Goal: Information Seeking & Learning: Learn about a topic

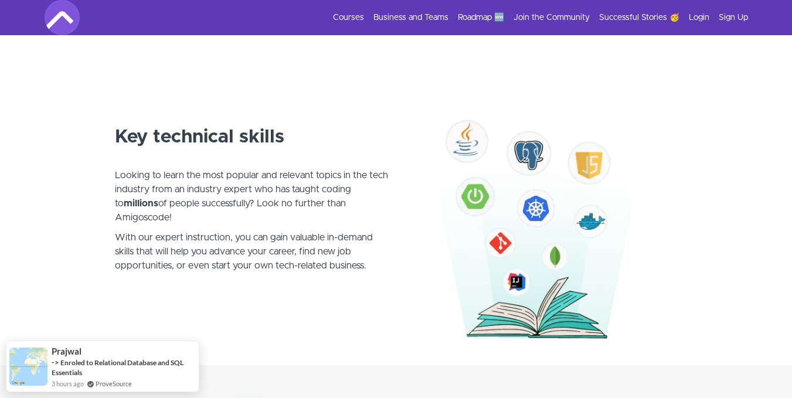
scroll to position [639, 0]
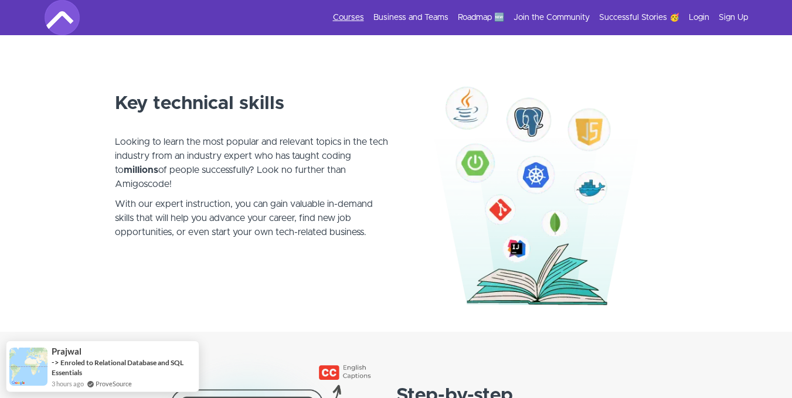
click at [349, 20] on link "Courses" at bounding box center [348, 18] width 31 height 12
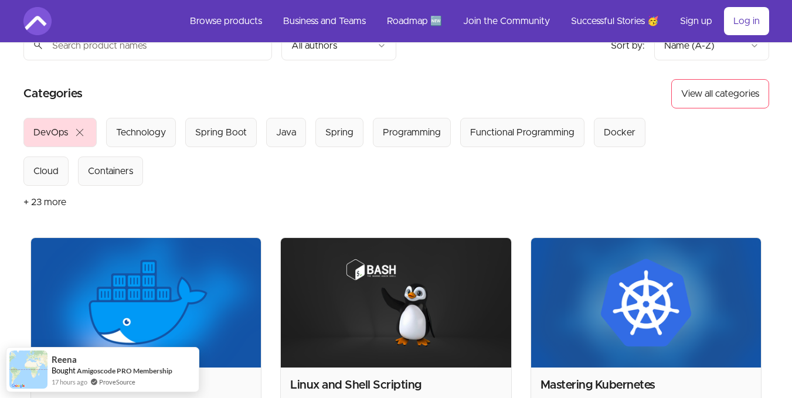
scroll to position [58, 0]
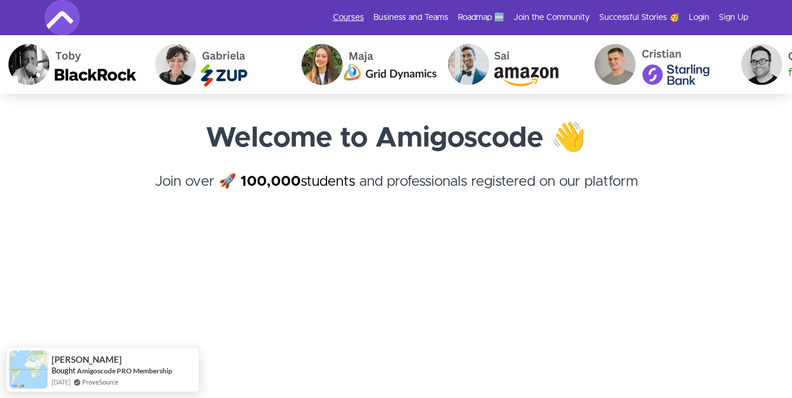
click at [345, 12] on link "Courses" at bounding box center [348, 18] width 31 height 12
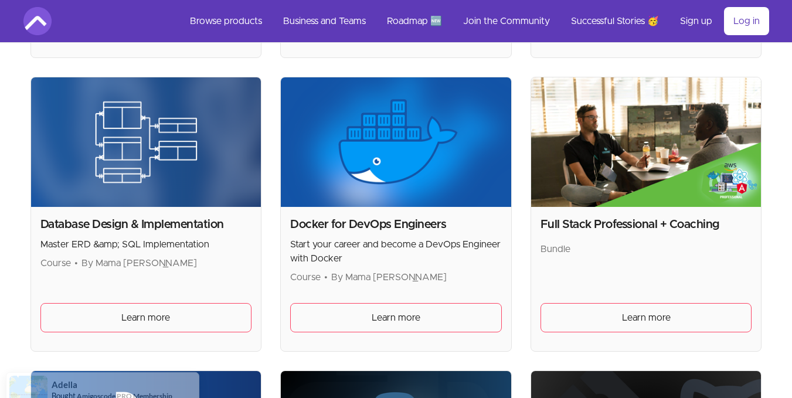
scroll to position [502, 0]
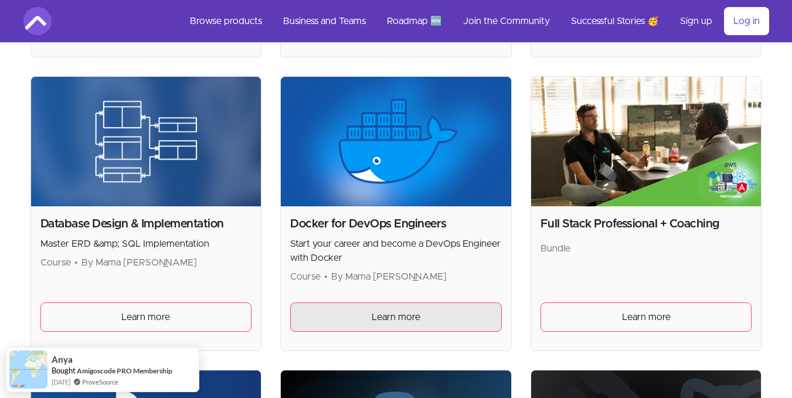
click at [378, 314] on span "Learn more" at bounding box center [396, 317] width 49 height 14
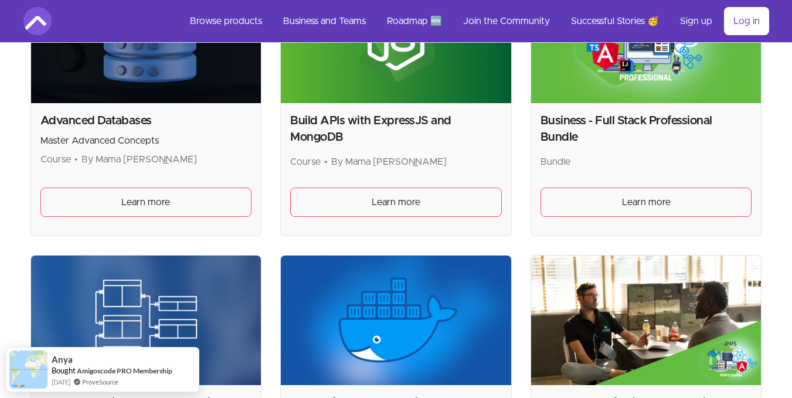
scroll to position [316, 0]
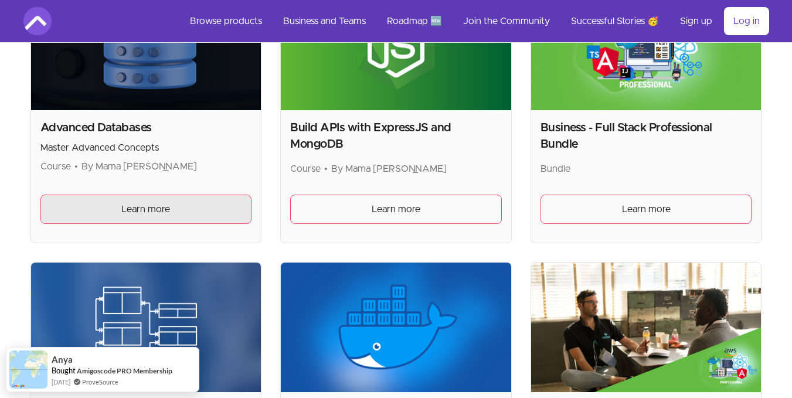
click at [157, 211] on span "Learn more" at bounding box center [145, 209] width 49 height 14
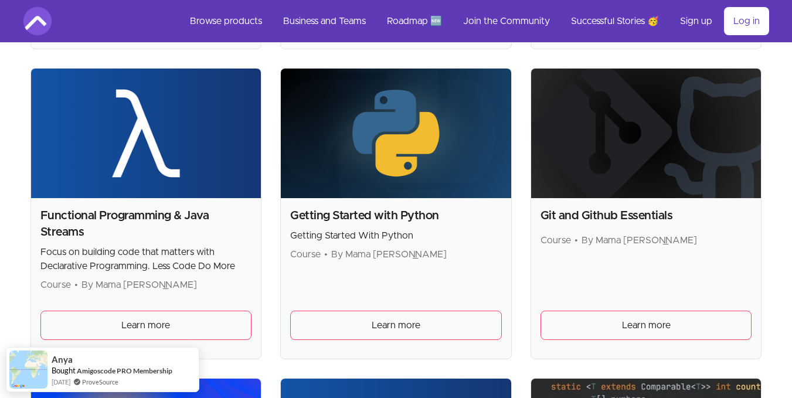
scroll to position [622, 0]
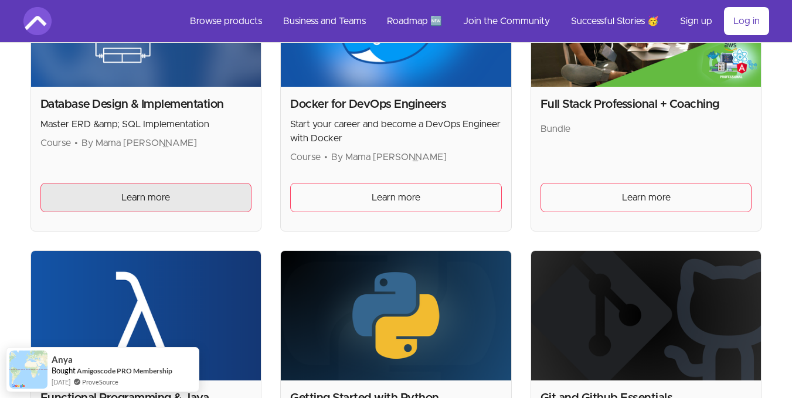
click at [87, 188] on link "Learn more" at bounding box center [146, 197] width 212 height 29
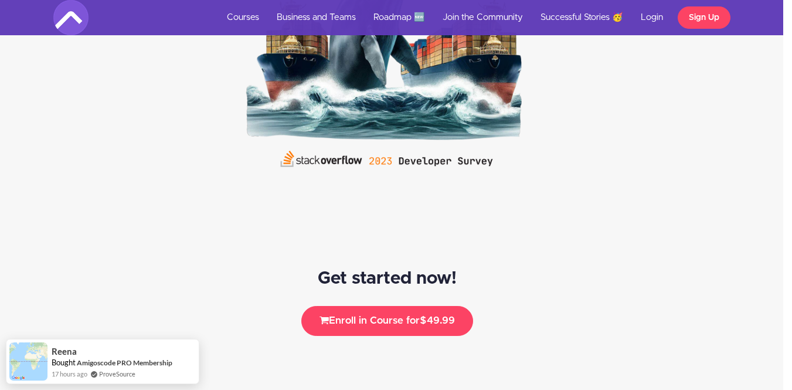
scroll to position [2518, 9]
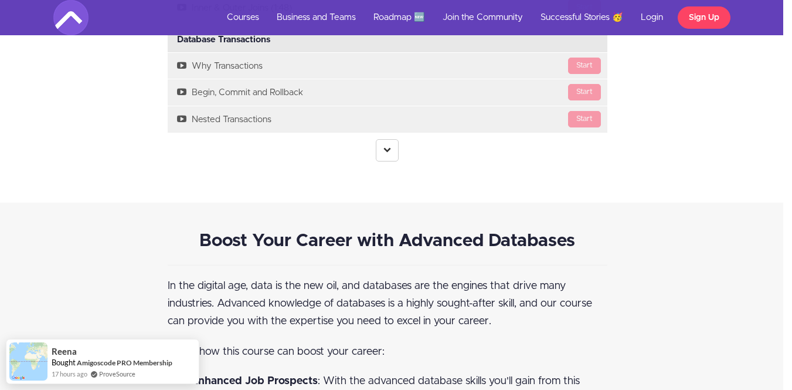
scroll to position [2649, 9]
click at [390, 151] on icon at bounding box center [388, 149] width 8 height 8
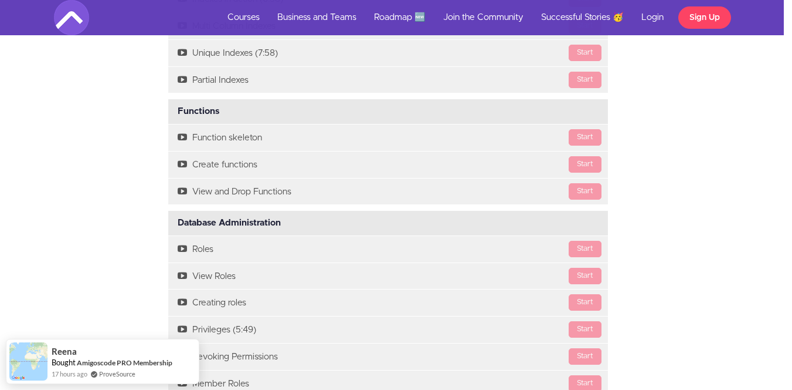
scroll to position [2908, 9]
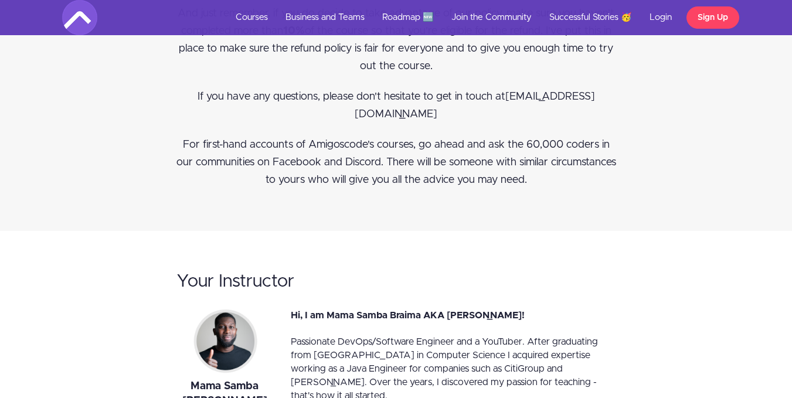
scroll to position [4744, 0]
